Goal: Task Accomplishment & Management: Manage account settings

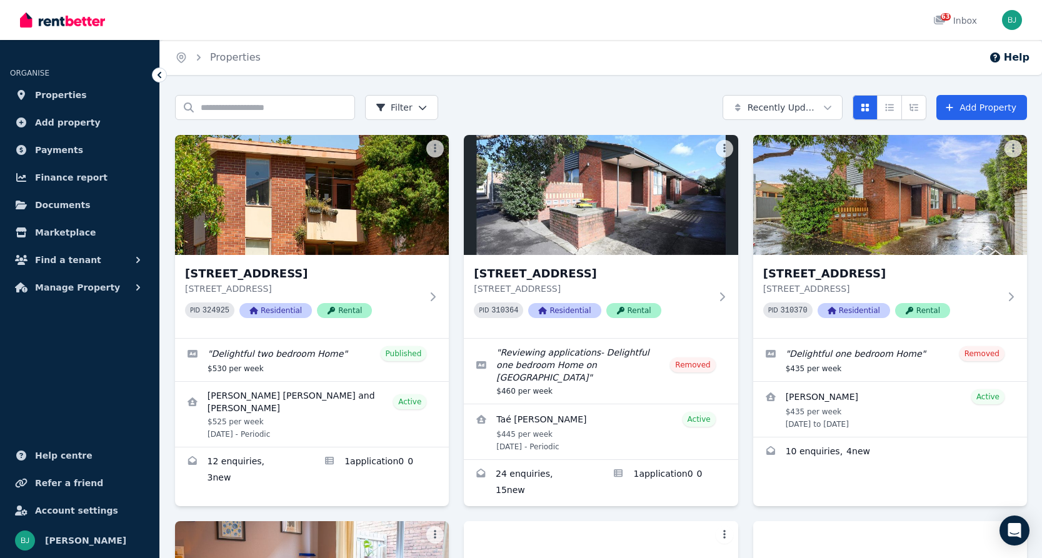
click at [818, 105] on html "Open main menu 63 Inbox Open user menu ORGANISE Properties Add property Payment…" at bounding box center [521, 279] width 1042 height 558
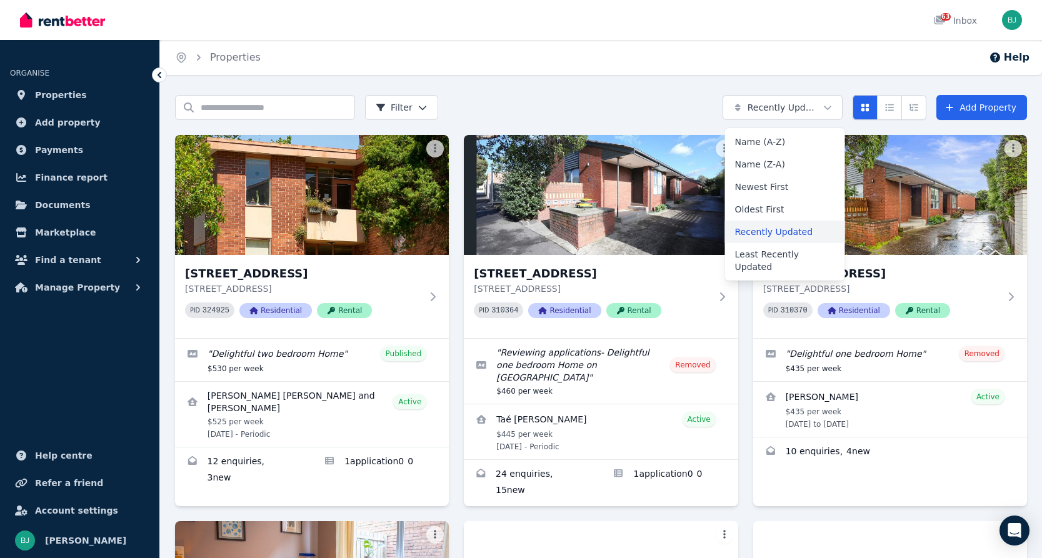
click at [795, 235] on div "Recently Updated" at bounding box center [785, 232] width 120 height 23
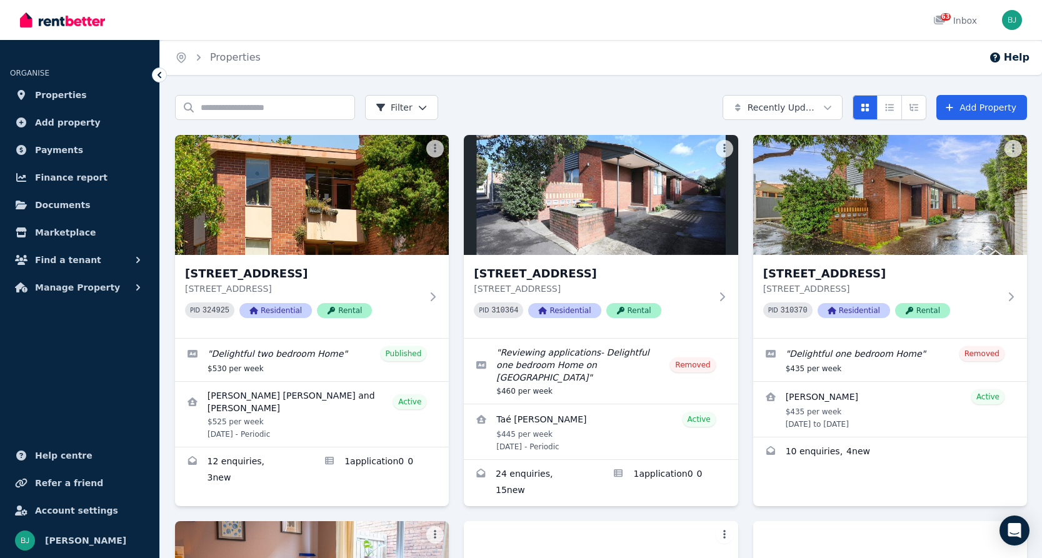
click at [632, 79] on div "Home Properties Help Search properties Filter Recently Updated Add Property 5/2…" at bounding box center [521, 279] width 1042 height 558
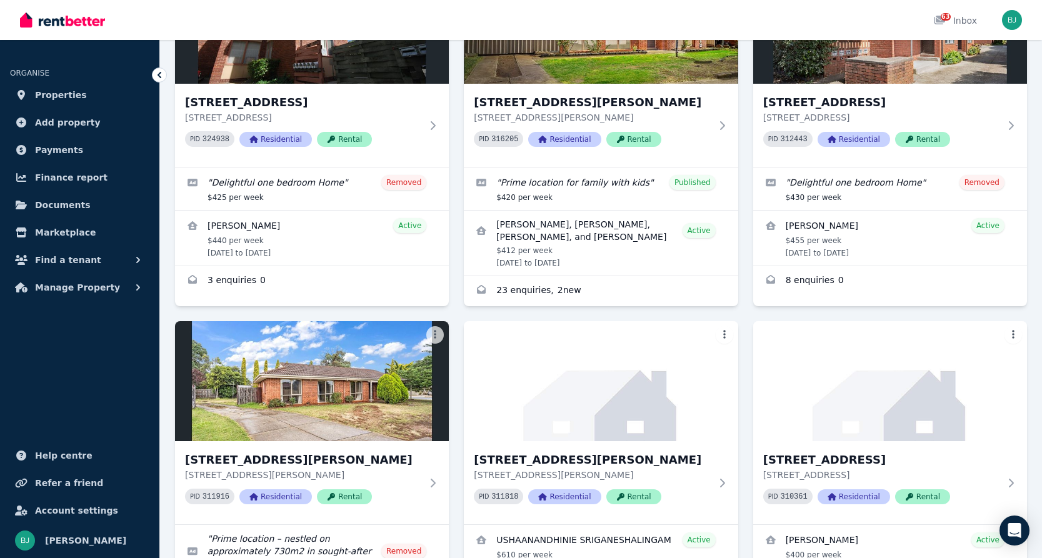
scroll to position [1482, 0]
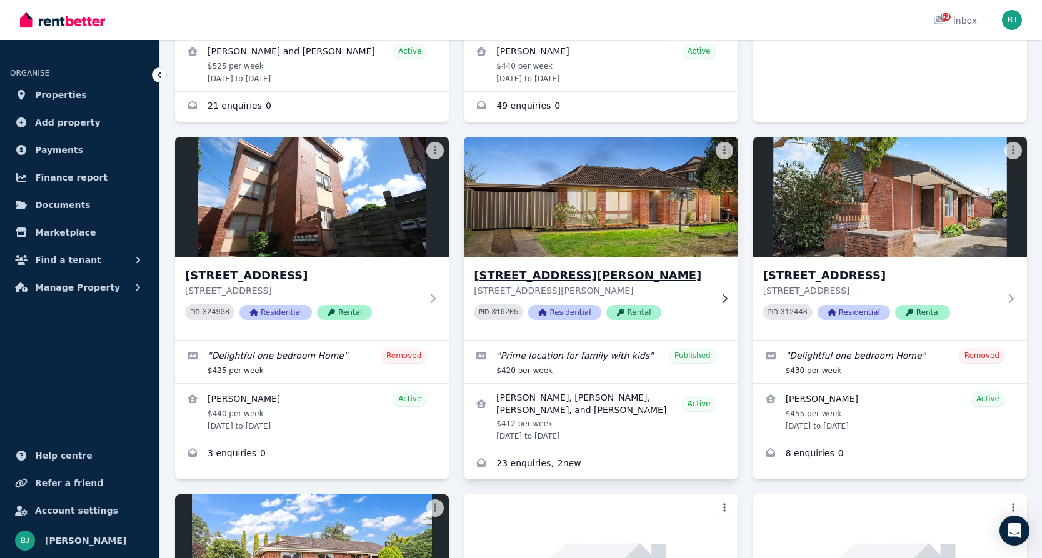
click at [728, 257] on div "57 Hilton Way, Melton West 57 Hilton Way, Melton West VIC 3337 PID 316205 Resid…" at bounding box center [601, 298] width 274 height 83
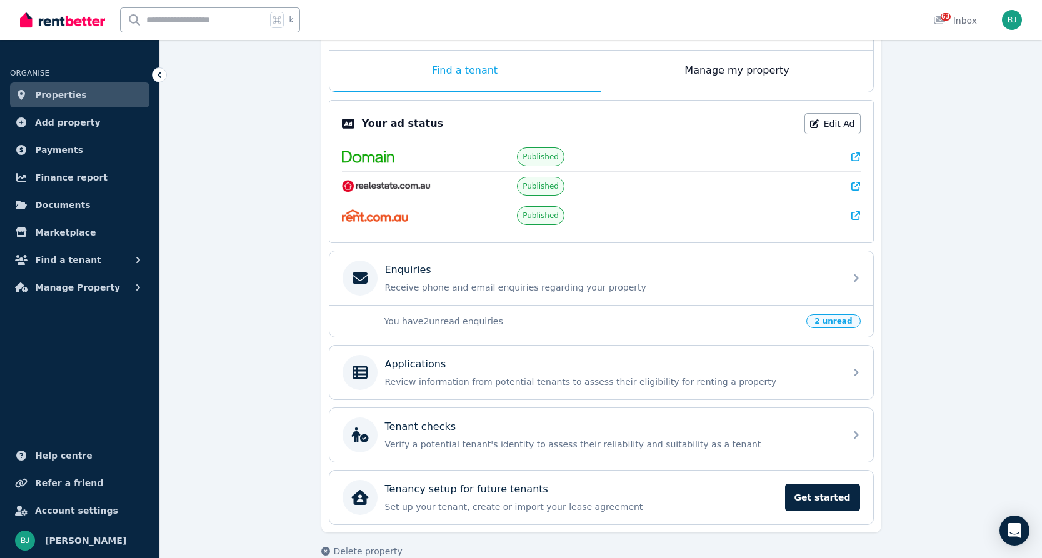
scroll to position [213, 0]
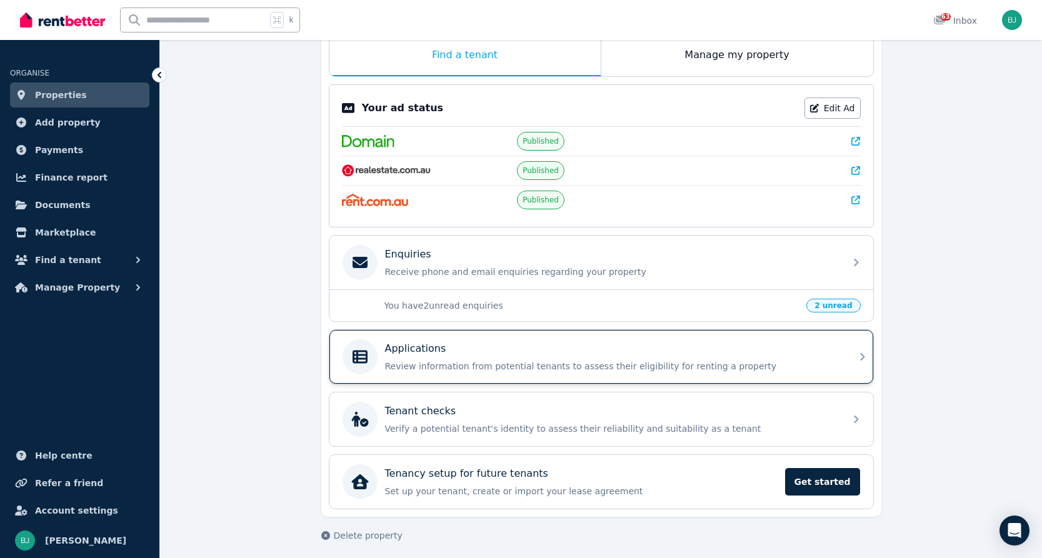
click at [718, 356] on div "Applications Review information from potential tenants to assess their eligibil…" at bounding box center [611, 356] width 453 height 31
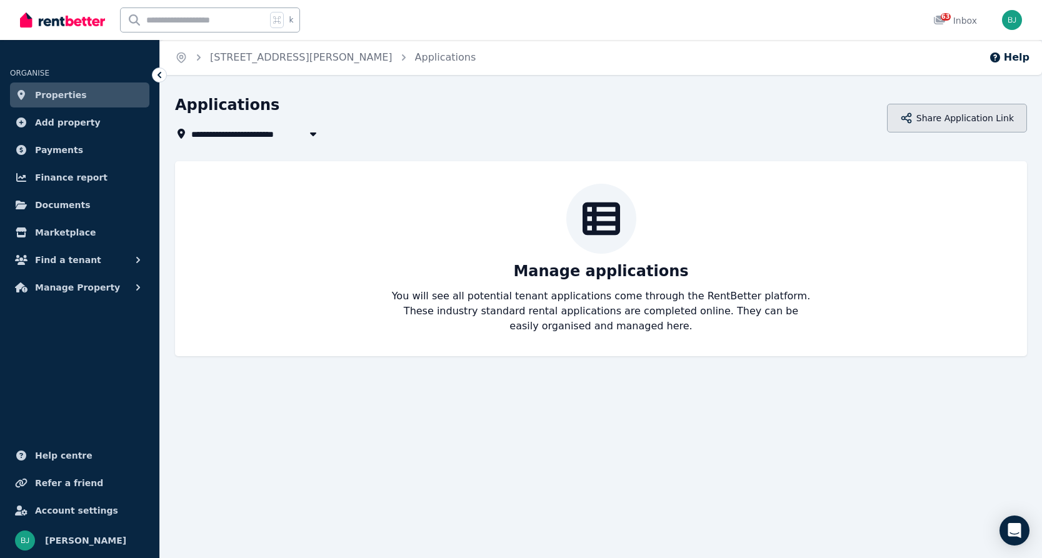
click at [937, 113] on button "Share Application Link" at bounding box center [957, 118] width 140 height 29
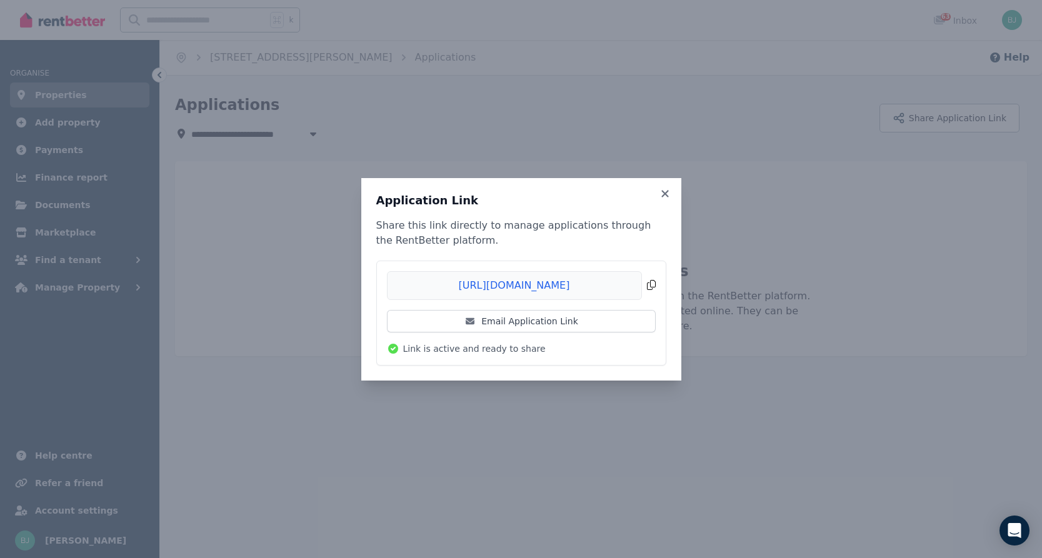
click at [650, 281] on span "Copied!" at bounding box center [521, 285] width 269 height 29
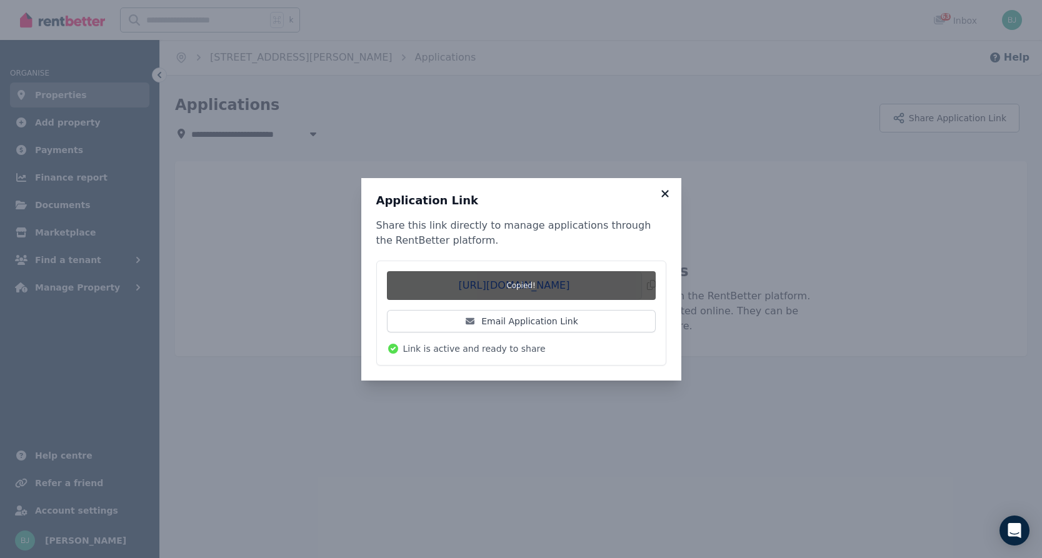
click at [661, 191] on icon at bounding box center [665, 193] width 13 height 11
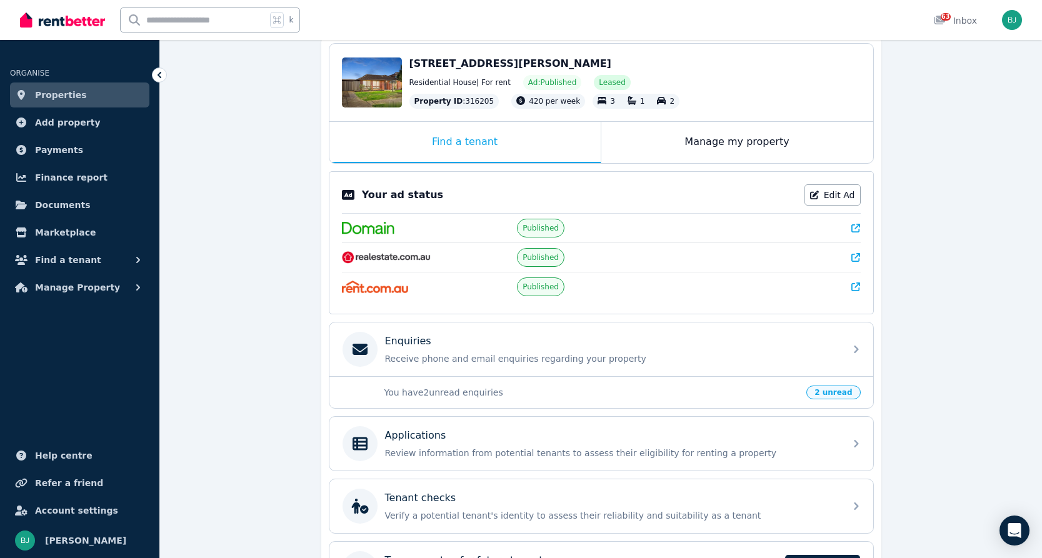
scroll to position [126, 0]
